Goal: Information Seeking & Learning: Learn about a topic

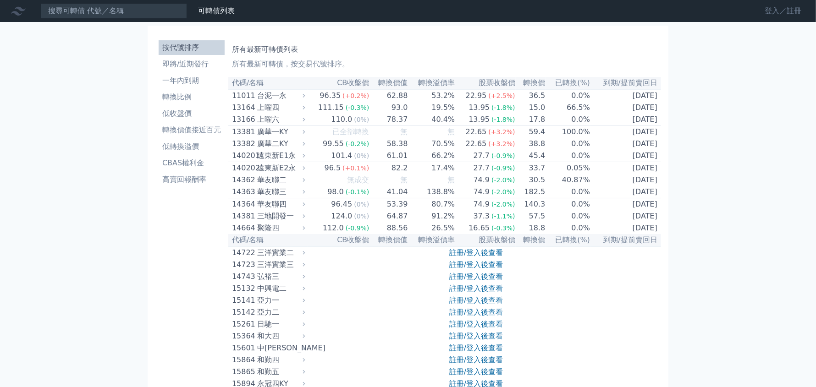
click at [798, 13] on link "登入／註冊" at bounding box center [782, 11] width 51 height 15
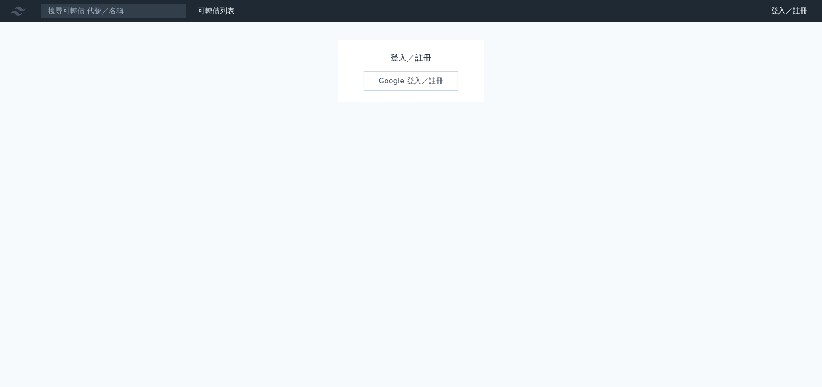
click at [424, 80] on link "Google 登入／註冊" at bounding box center [411, 80] width 95 height 19
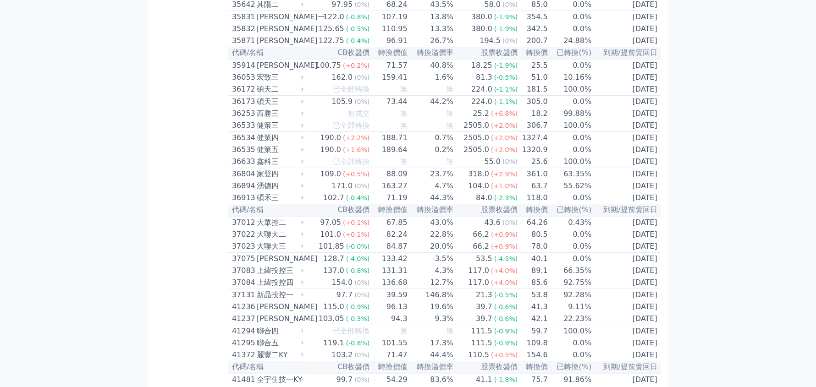
scroll to position [3803, 0]
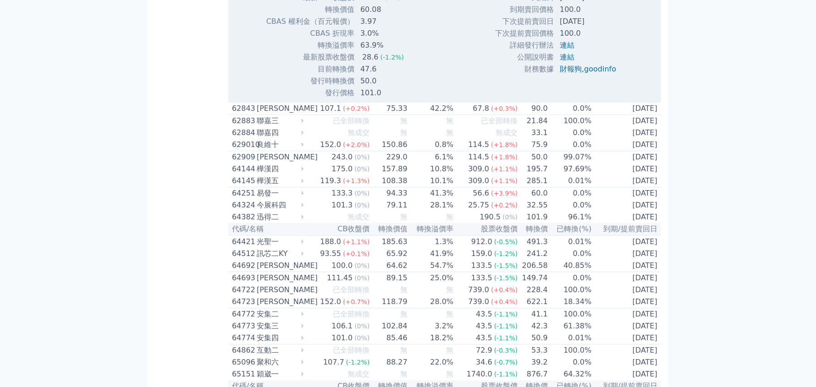
scroll to position [3940, 0]
